Goal: Navigation & Orientation: Understand site structure

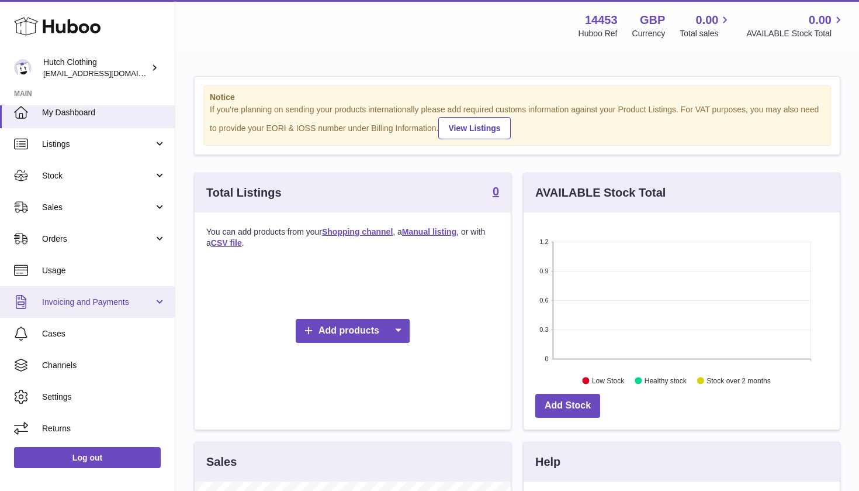
scroll to position [9, 0]
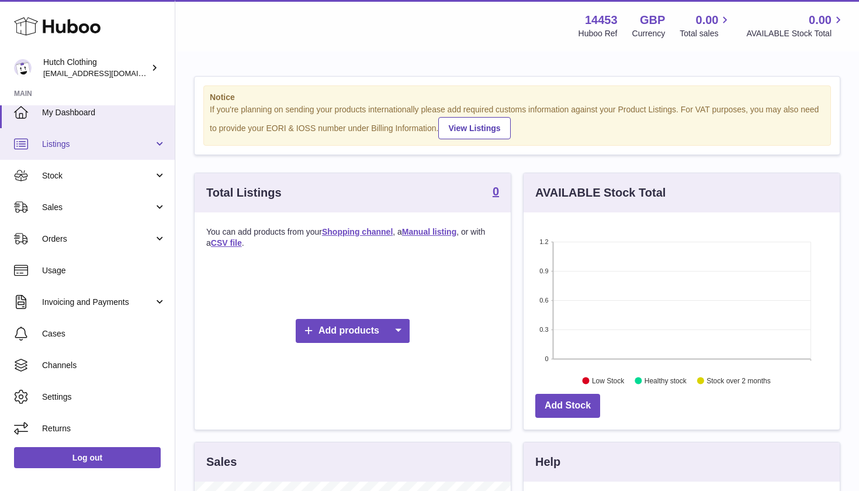
click at [162, 146] on link "Listings" at bounding box center [87, 144] width 175 height 32
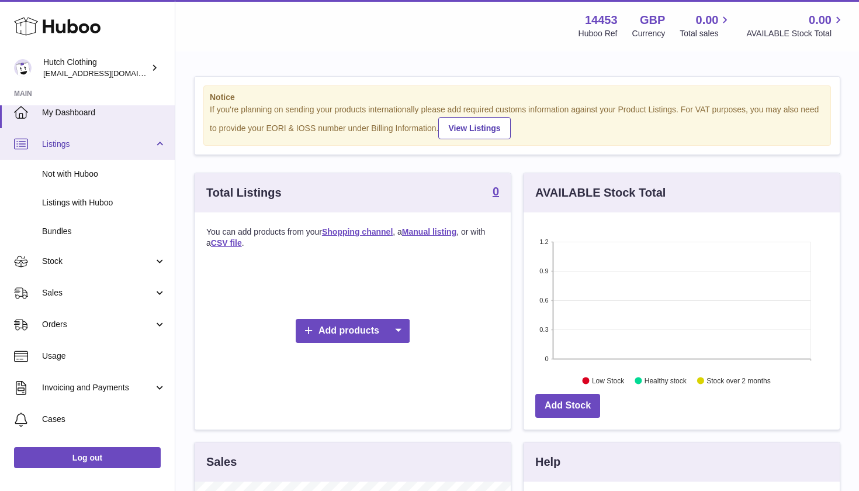
click at [161, 146] on link "Listings" at bounding box center [87, 144] width 175 height 32
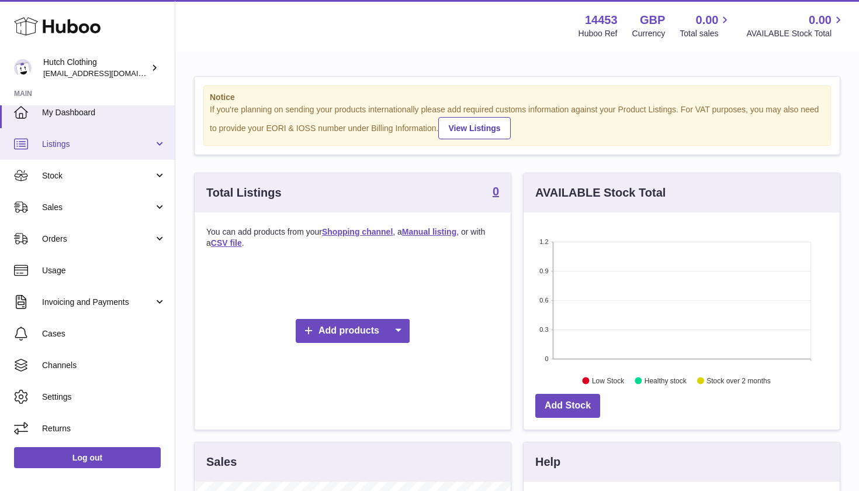
click at [156, 149] on link "Listings" at bounding box center [87, 144] width 175 height 32
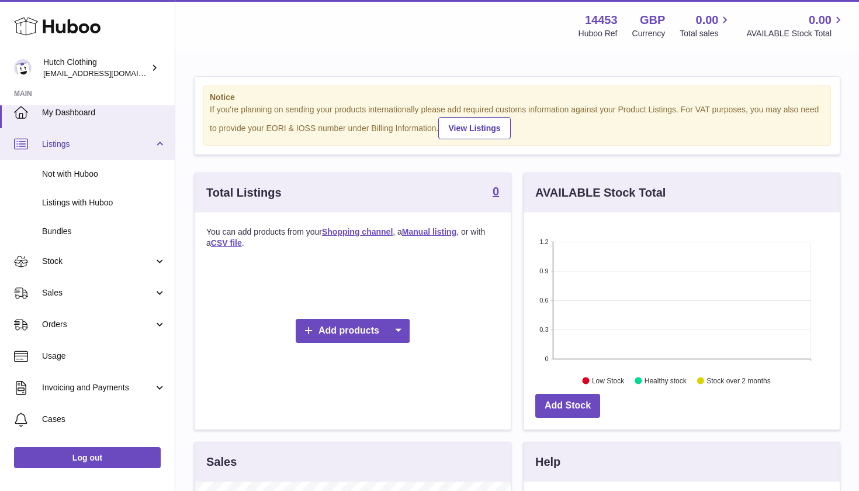
click at [156, 149] on link "Listings" at bounding box center [87, 144] width 175 height 32
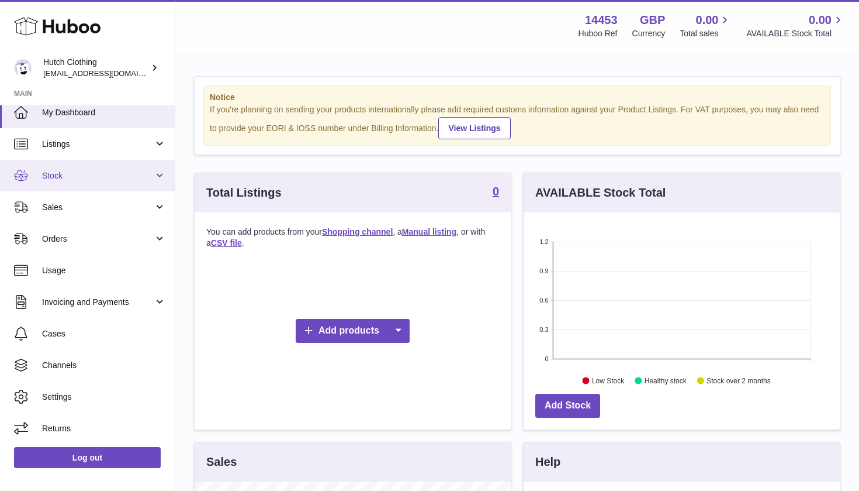
click at [92, 177] on span "Stock" at bounding box center [98, 175] width 112 height 11
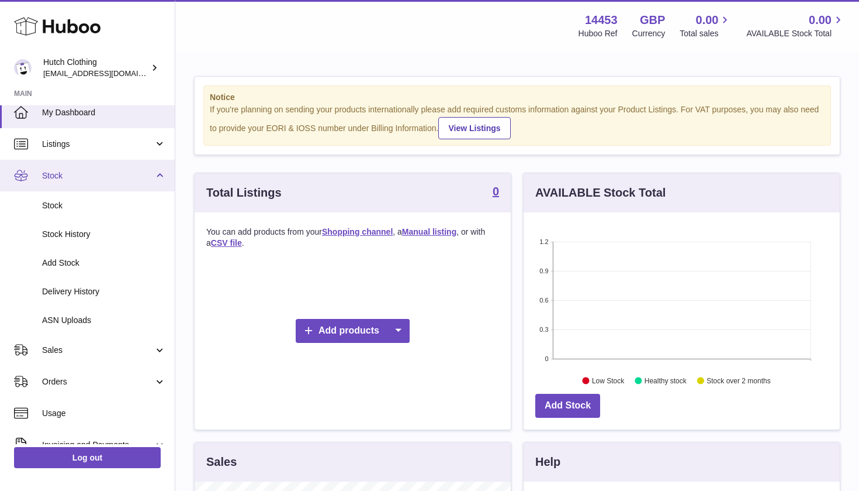
click at [77, 168] on link "Stock" at bounding box center [87, 176] width 175 height 32
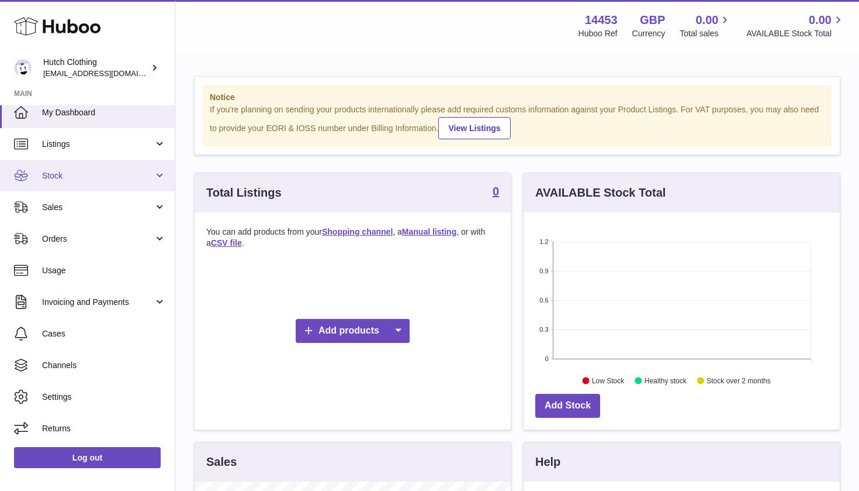
click at [77, 168] on link "Stock" at bounding box center [87, 176] width 175 height 32
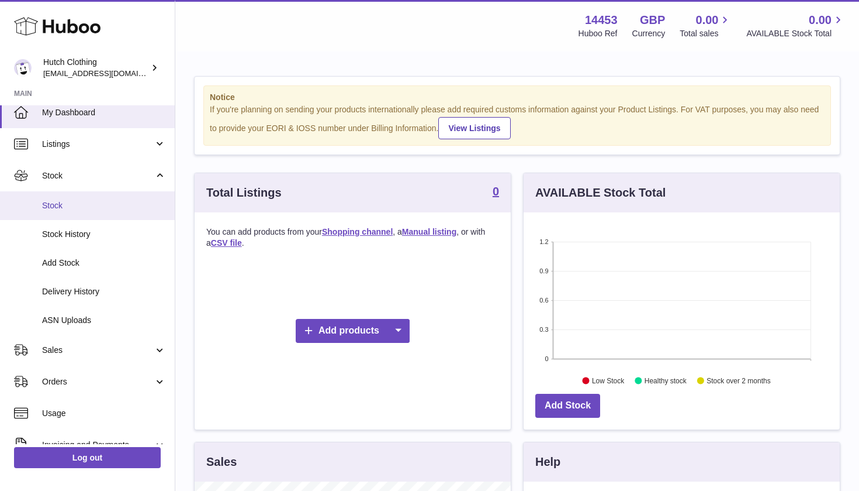
click at [68, 211] on link "Stock" at bounding box center [87, 205] width 175 height 29
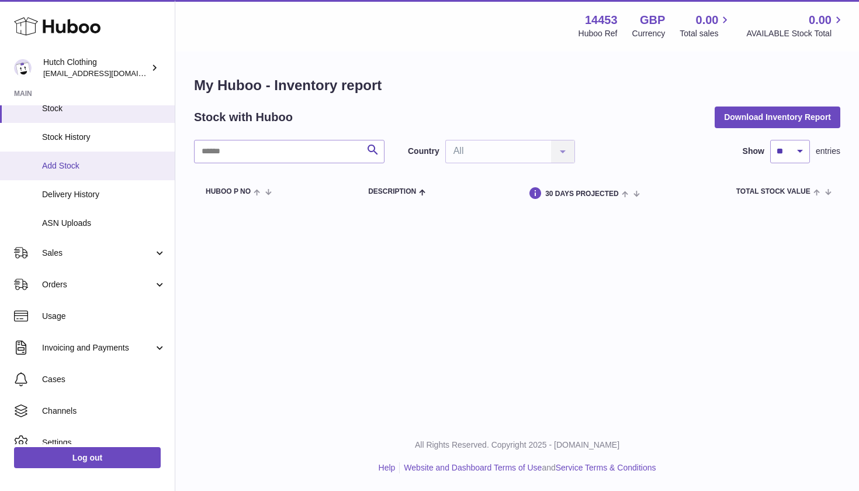
scroll to position [133, 0]
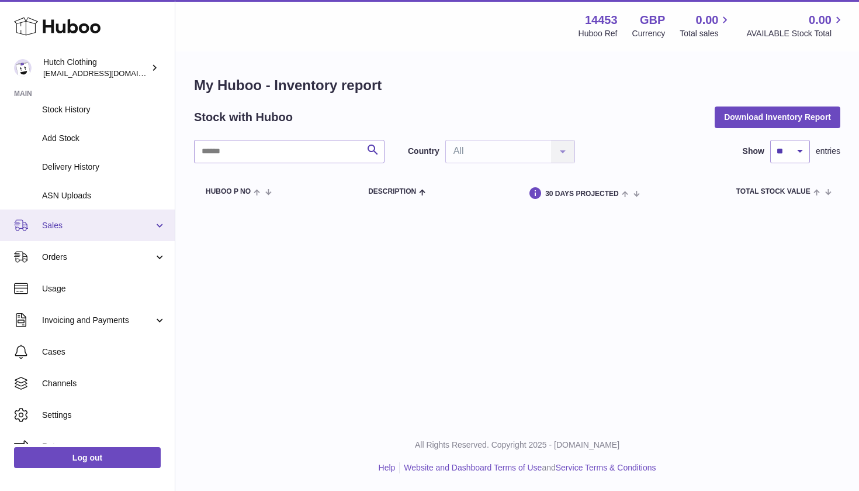
click at [153, 215] on link "Sales" at bounding box center [87, 225] width 175 height 32
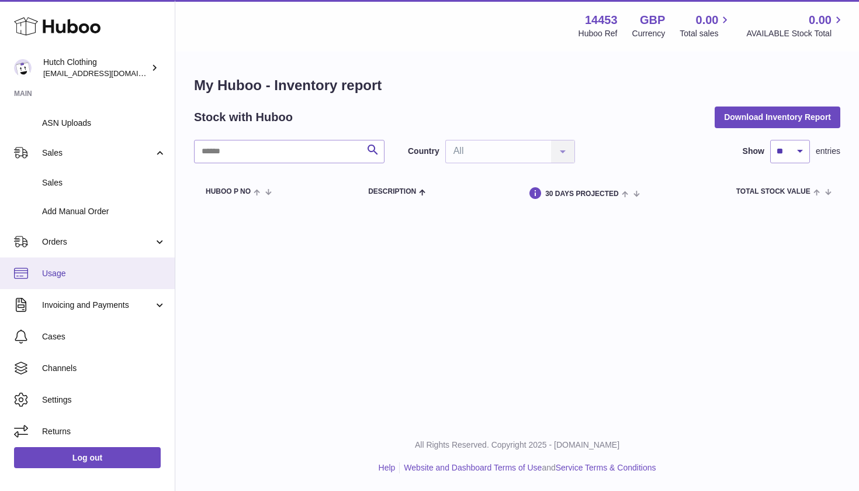
scroll to position [205, 0]
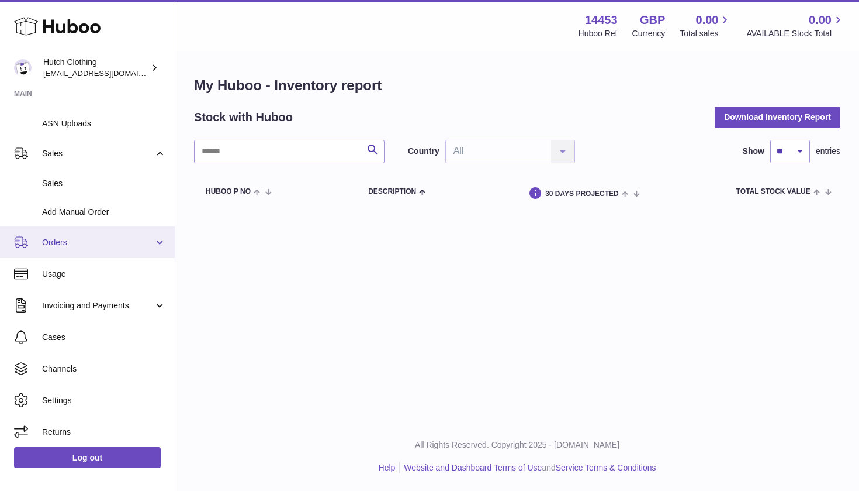
click at [156, 246] on link "Orders" at bounding box center [87, 242] width 175 height 32
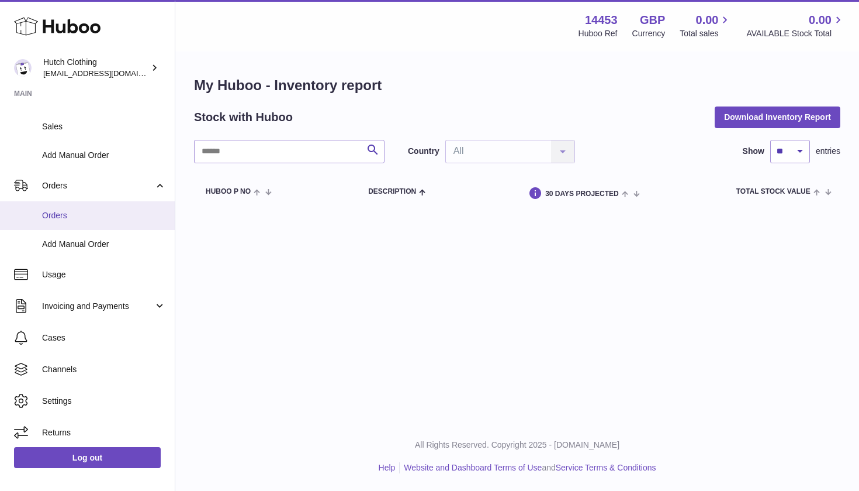
scroll to position [261, 0]
click at [108, 212] on span "Orders" at bounding box center [104, 215] width 124 height 11
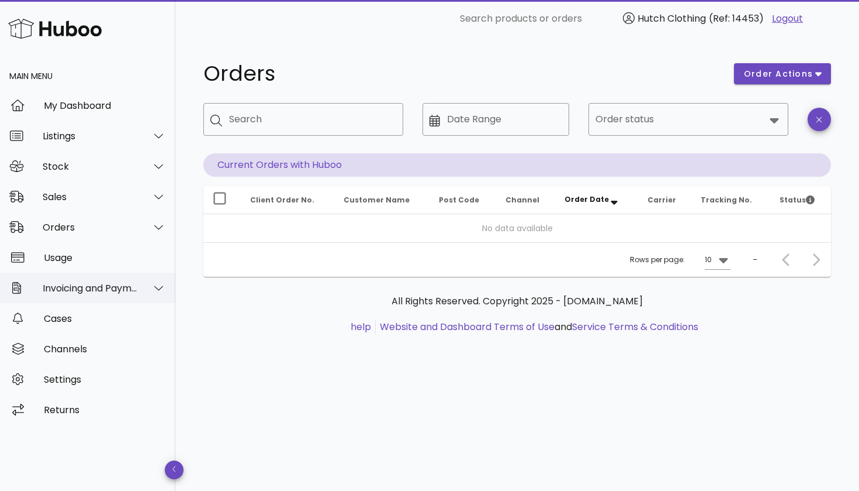
click at [154, 282] on div at bounding box center [152, 287] width 28 height 29
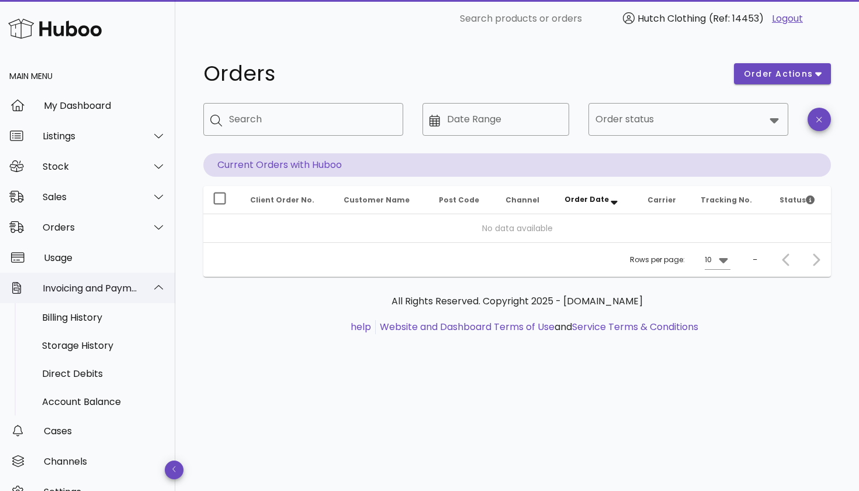
click at [154, 282] on div at bounding box center [152, 287] width 28 height 29
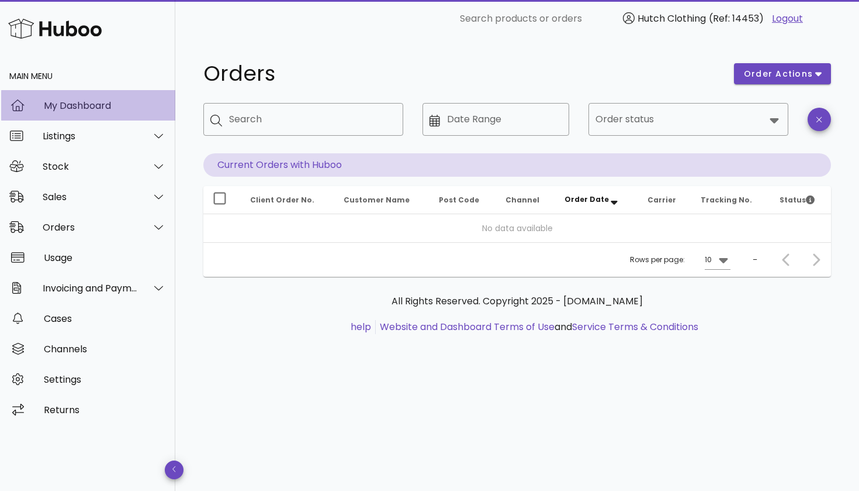
click at [97, 108] on div "My Dashboard" at bounding box center [105, 105] width 122 height 11
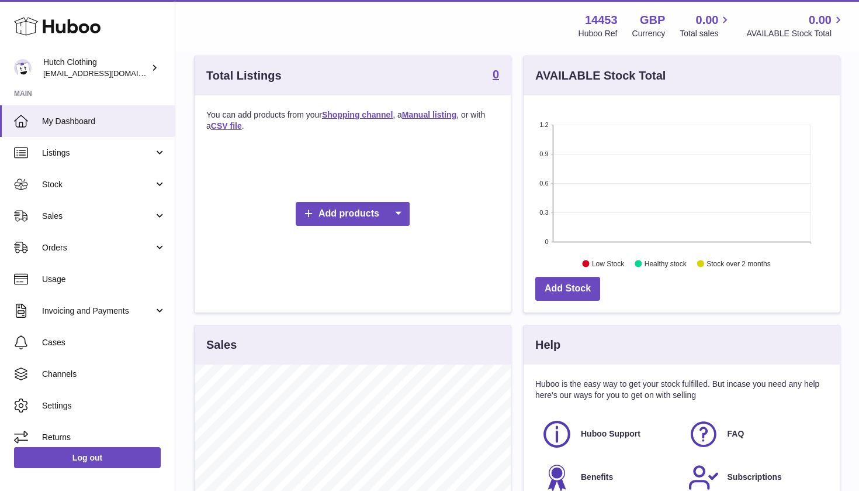
scroll to position [119, 0]
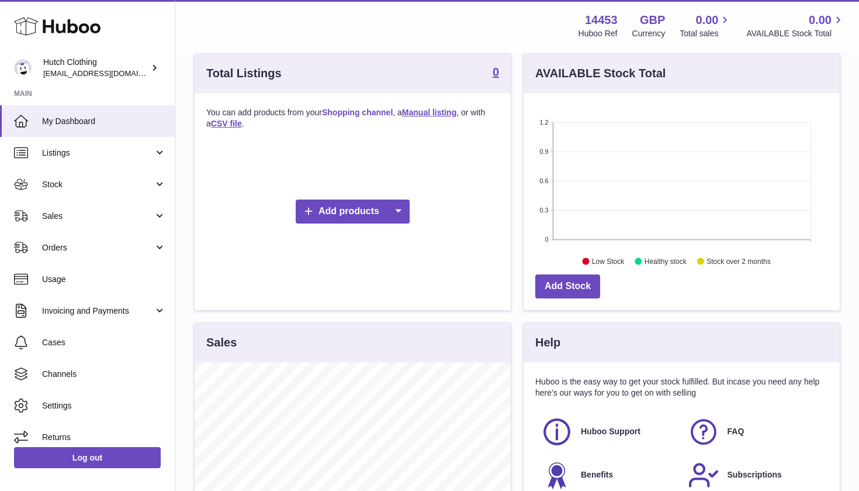
click at [374, 112] on link "Shopping channel" at bounding box center [357, 112] width 71 height 9
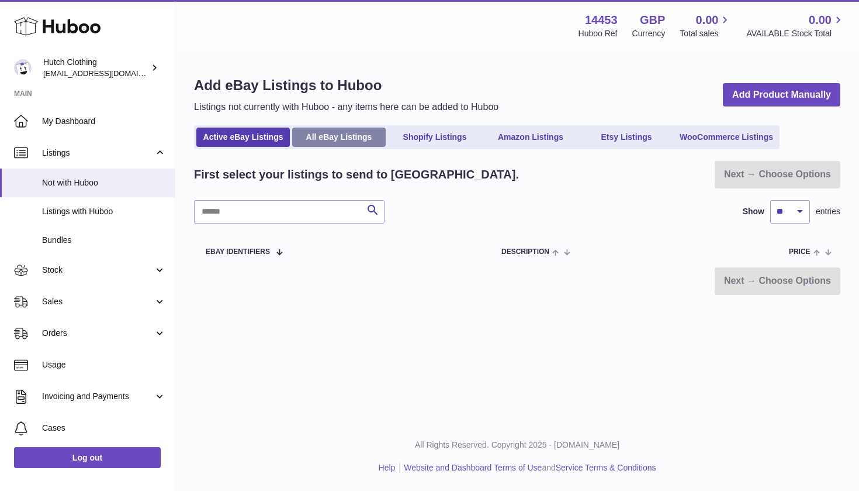
click at [343, 137] on link "All eBay Listings" at bounding box center [339, 136] width 94 height 19
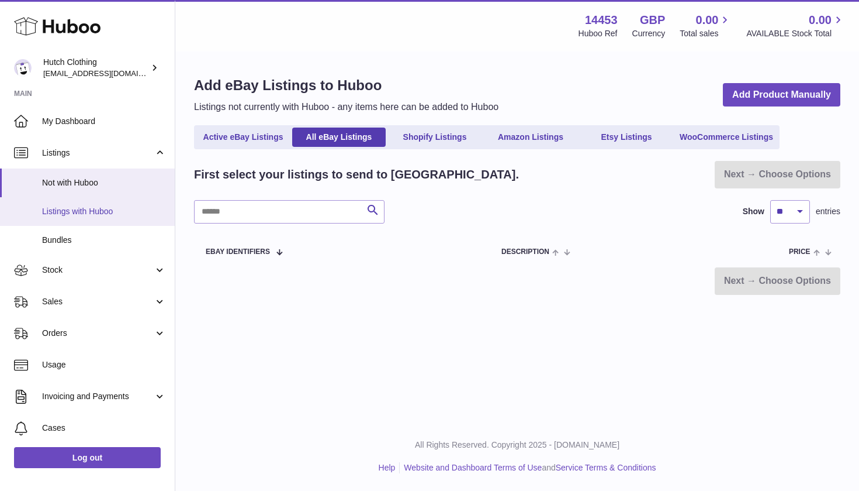
click at [96, 212] on span "Listings with Huboo" at bounding box center [104, 211] width 124 height 11
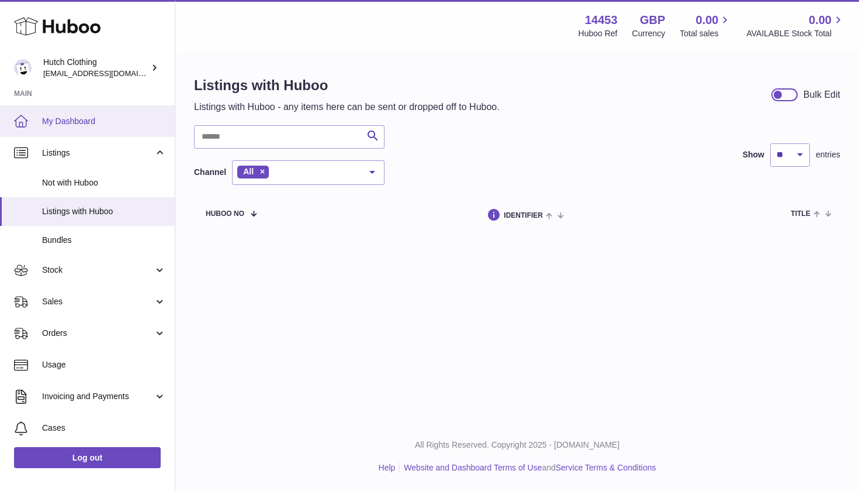
click at [74, 124] on span "My Dashboard" at bounding box center [104, 121] width 124 height 11
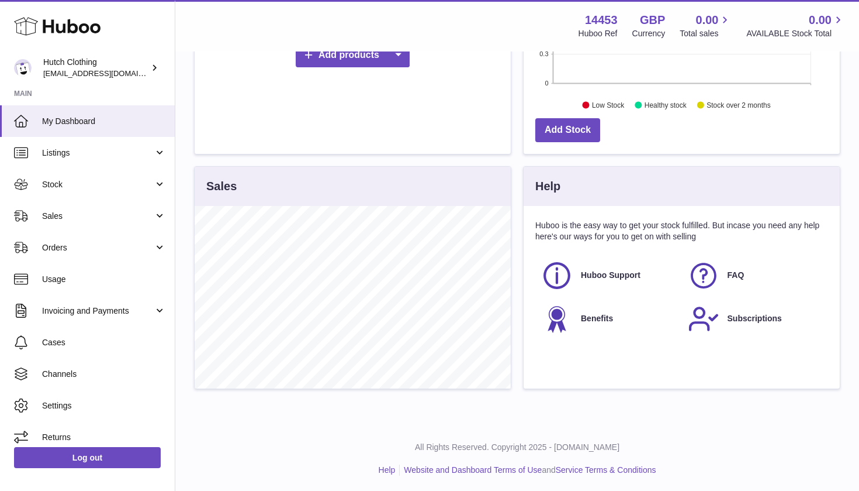
scroll to position [275, 0]
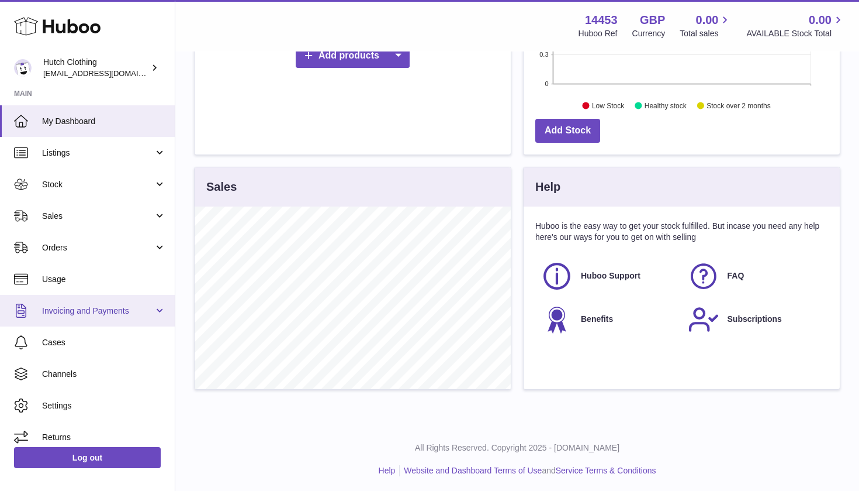
click at [159, 312] on link "Invoicing and Payments" at bounding box center [87, 311] width 175 height 32
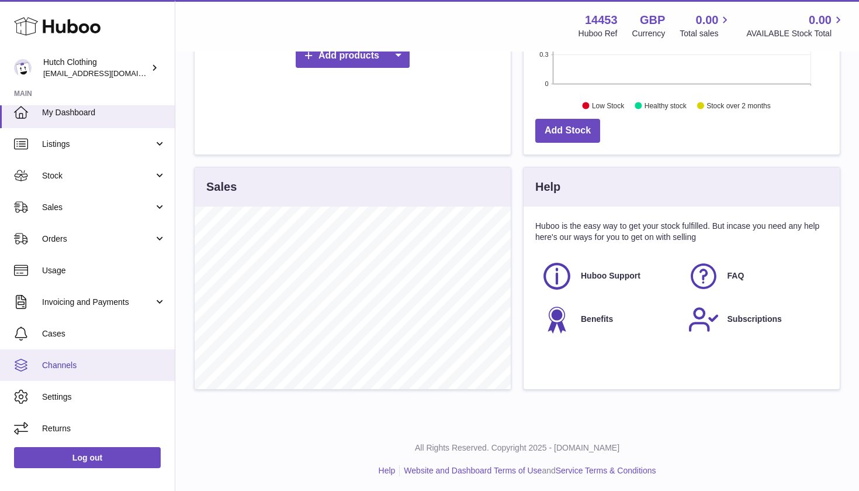
scroll to position [9, 0]
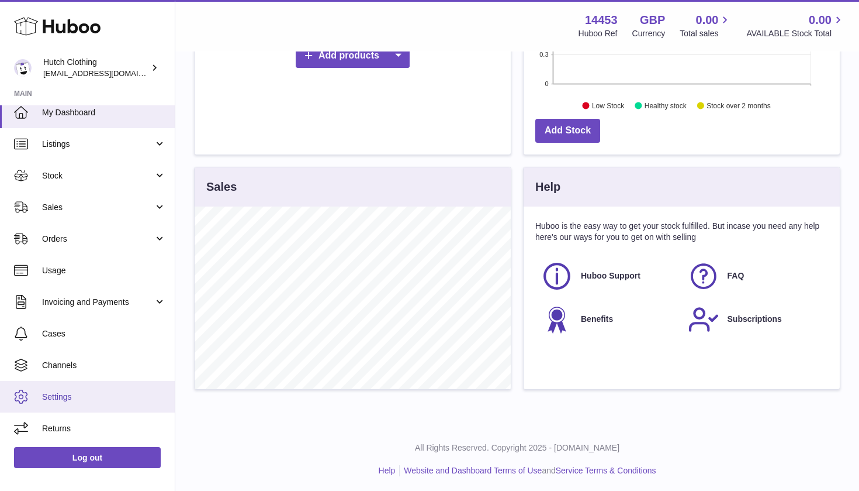
click at [94, 391] on span "Settings" at bounding box center [104, 396] width 124 height 11
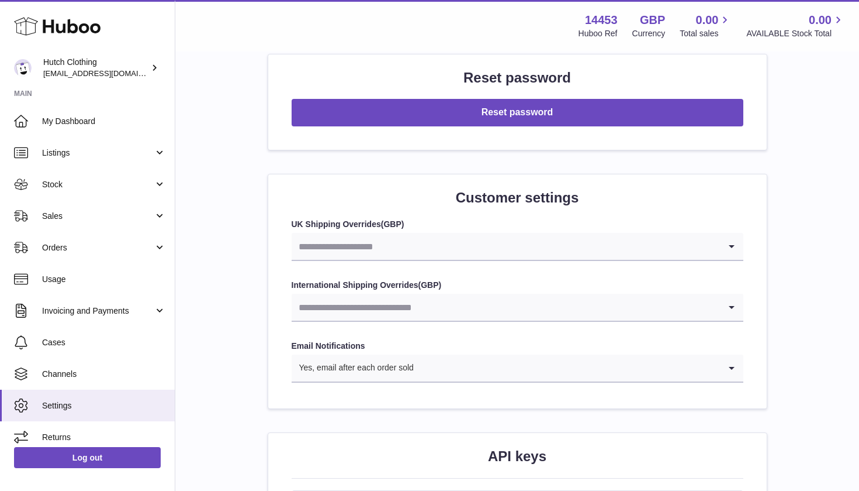
scroll to position [1045, 0]
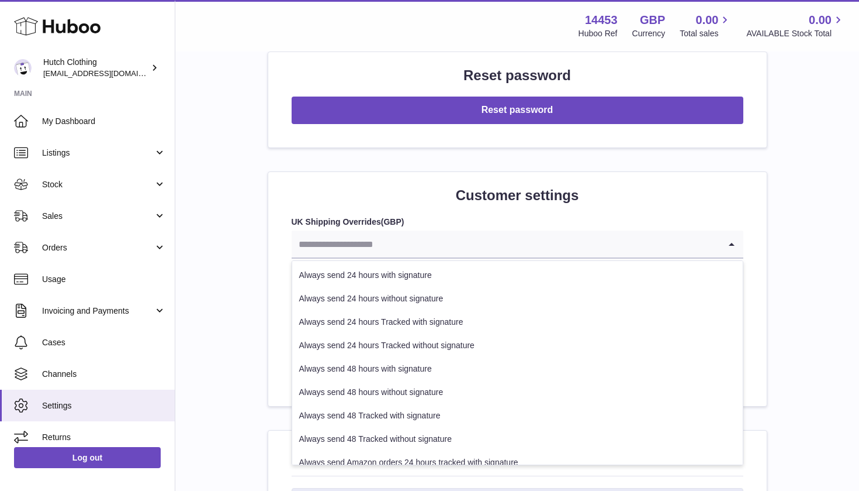
click at [734, 230] on icon "Search for option" at bounding box center [731, 243] width 23 height 27
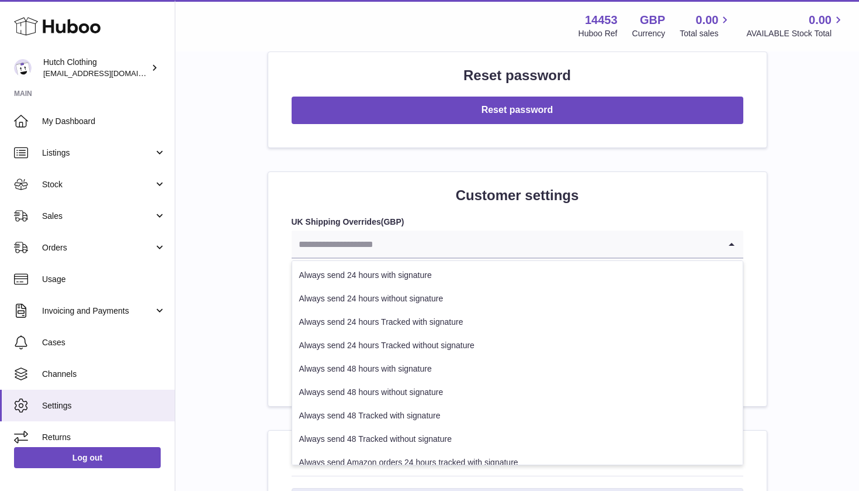
click at [733, 240] on icon "Search for option" at bounding box center [731, 243] width 23 height 27
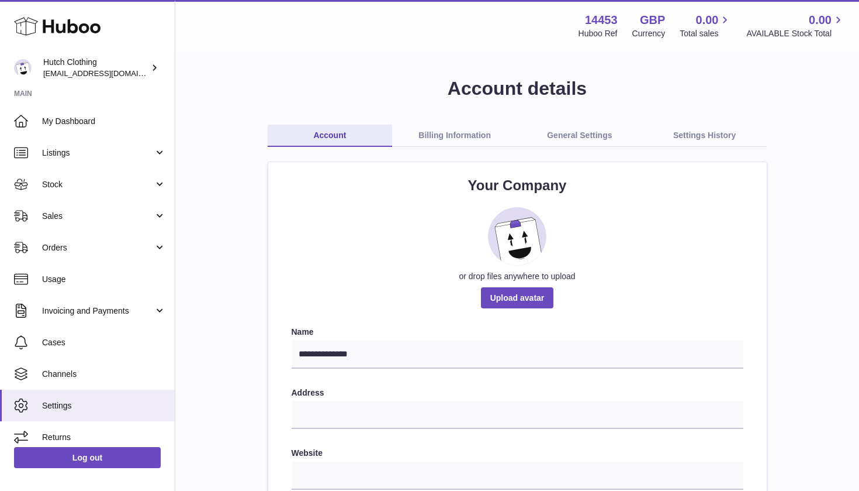
scroll to position [0, 0]
click at [139, 82] on section "Huboo Hutch Clothing dailyitemuk@gmail.com Main My Dashboard Listings Not with …" at bounding box center [87, 244] width 175 height 484
click at [152, 70] on icon at bounding box center [155, 67] width 12 height 12
click at [149, 159] on link "Listings" at bounding box center [87, 153] width 175 height 32
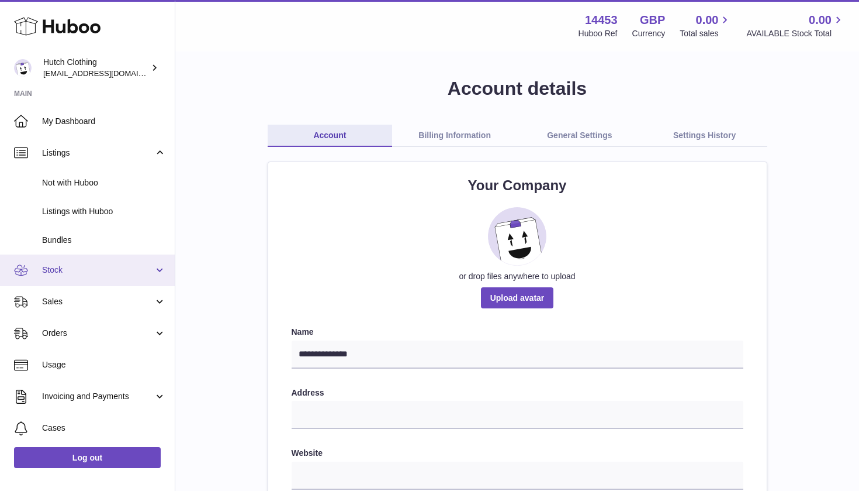
click at [156, 272] on link "Stock" at bounding box center [87, 270] width 175 height 32
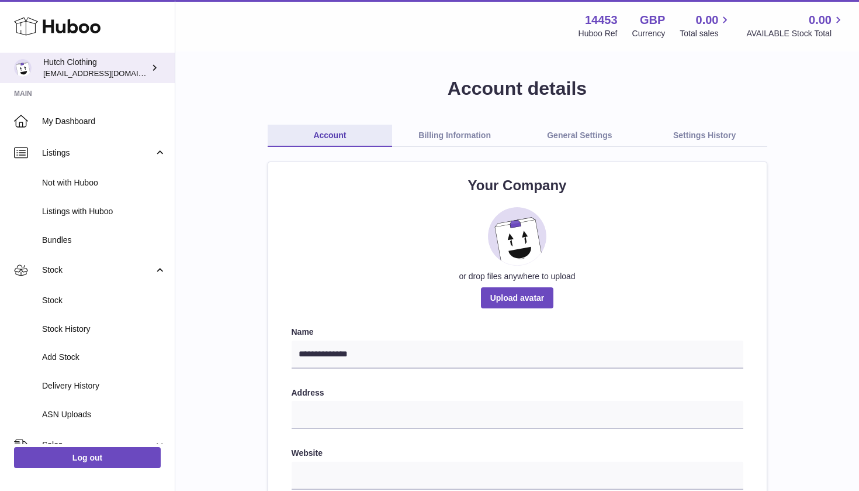
click at [154, 67] on icon at bounding box center [155, 67] width 12 height 12
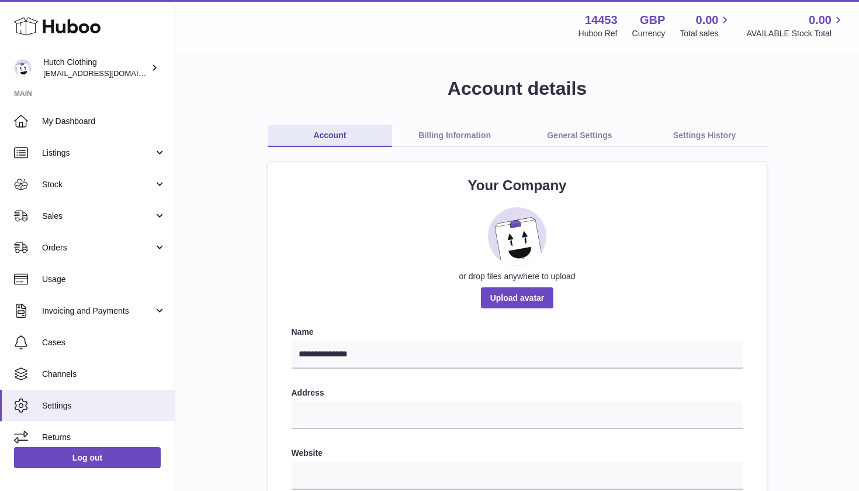
click at [604, 30] on div "Huboo Ref" at bounding box center [598, 33] width 39 height 11
click at [674, 19] on div "14453 Huboo Ref GBP Currency 0.00 Total sales 0.00 AVAILABLE Stock Total" at bounding box center [704, 25] width 281 height 27
click at [657, 19] on strong "GBP" at bounding box center [652, 20] width 25 height 16
click at [698, 19] on span "0.00" at bounding box center [707, 20] width 23 height 16
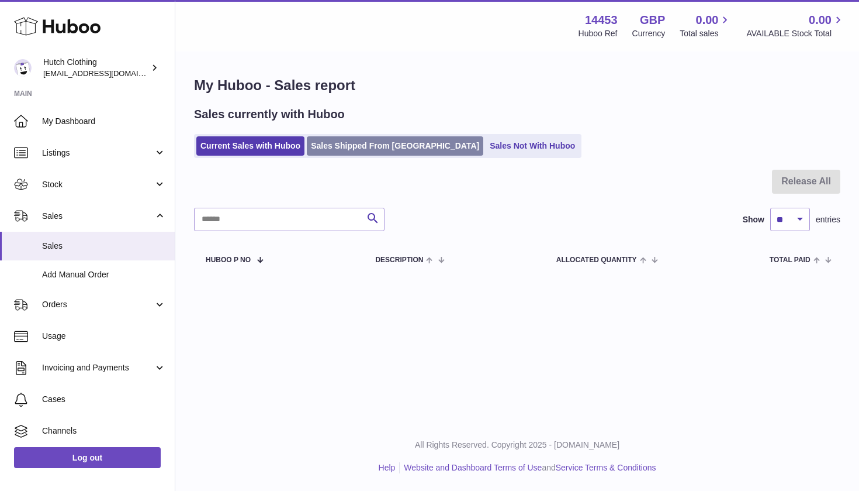
click at [390, 154] on link "Sales Shipped From [GEOGRAPHIC_DATA]" at bounding box center [395, 145] width 177 height 19
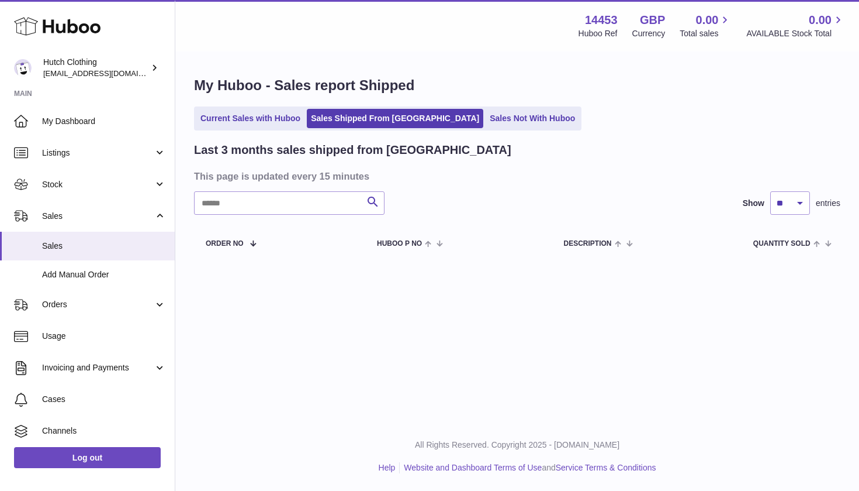
click at [541, 170] on h3 "This page is updated every 15 minutes" at bounding box center [516, 176] width 644 height 13
click at [87, 124] on span "My Dashboard" at bounding box center [104, 121] width 124 height 11
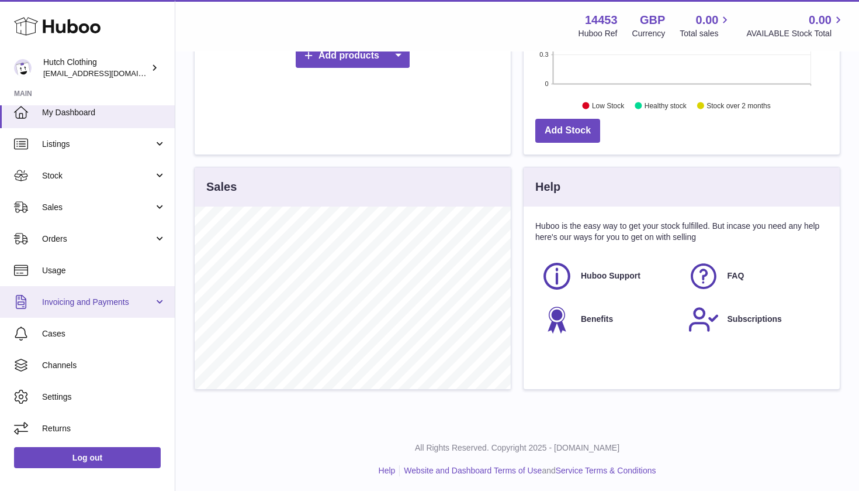
scroll to position [9, 0]
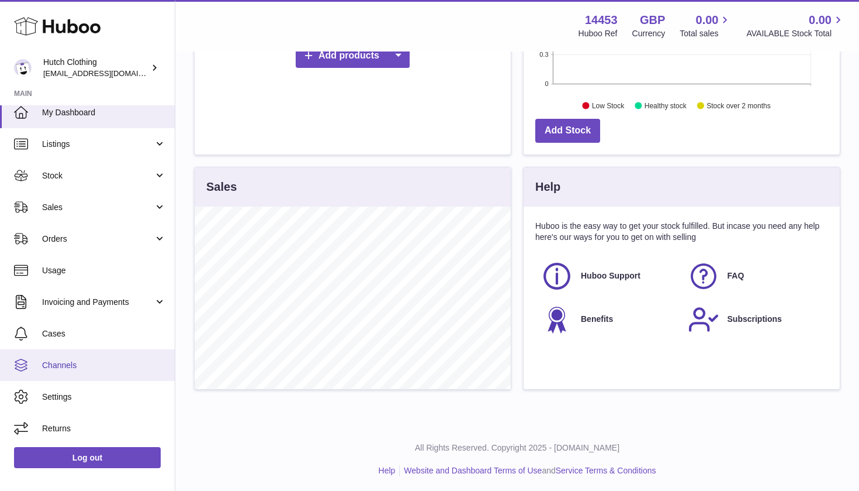
click at [95, 355] on link "Channels" at bounding box center [87, 365] width 175 height 32
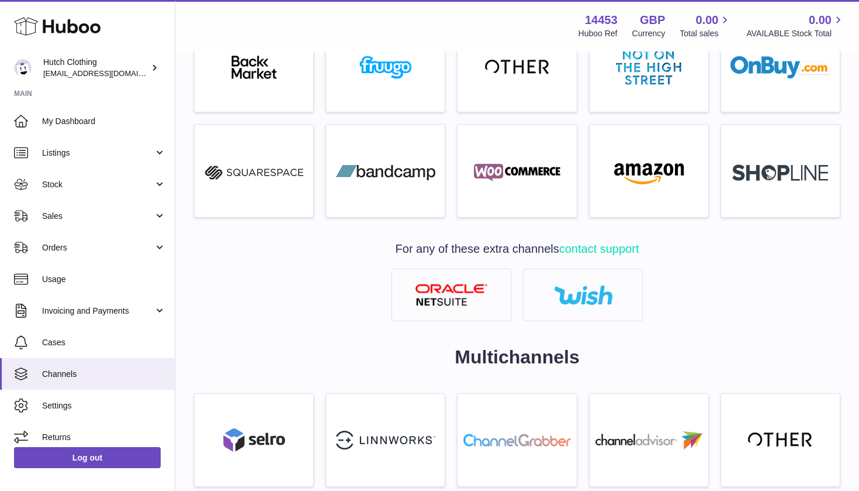
scroll to position [403, 0]
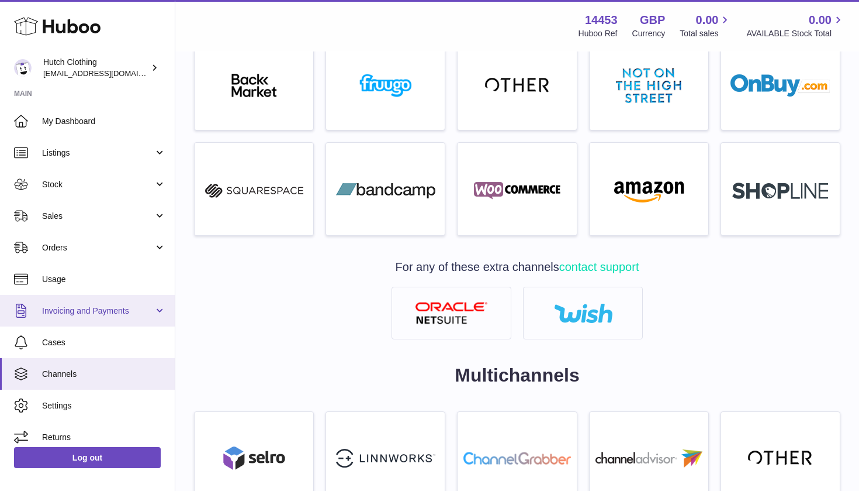
click at [158, 310] on link "Invoicing and Payments" at bounding box center [87, 311] width 175 height 32
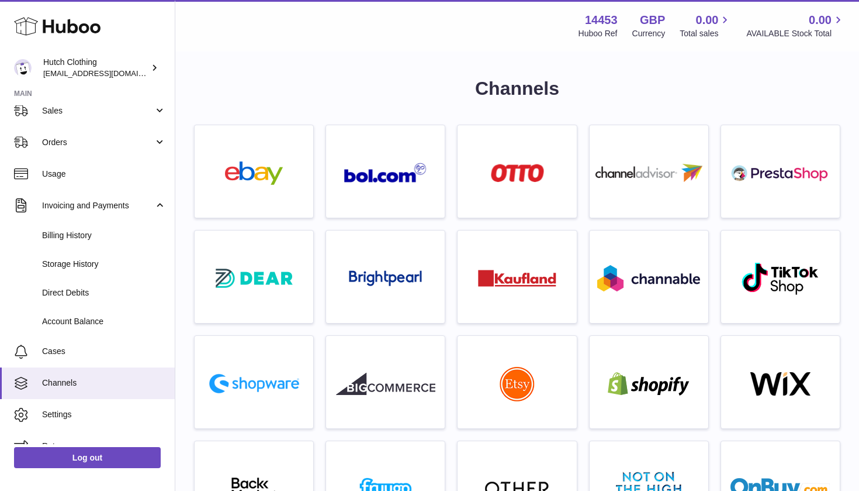
scroll to position [0, 0]
click at [95, 31] on use at bounding box center [57, 27] width 87 height 18
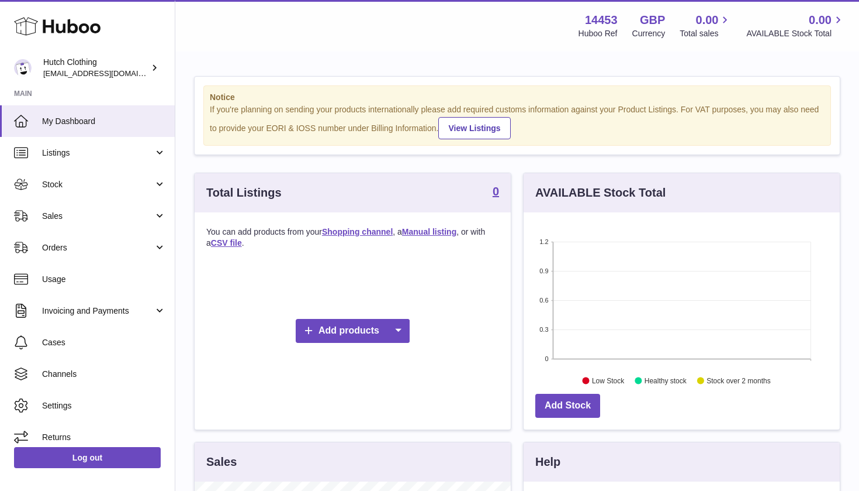
scroll to position [182, 316]
click at [80, 25] on icon at bounding box center [57, 26] width 87 height 23
